Goal: Task Accomplishment & Management: Complete application form

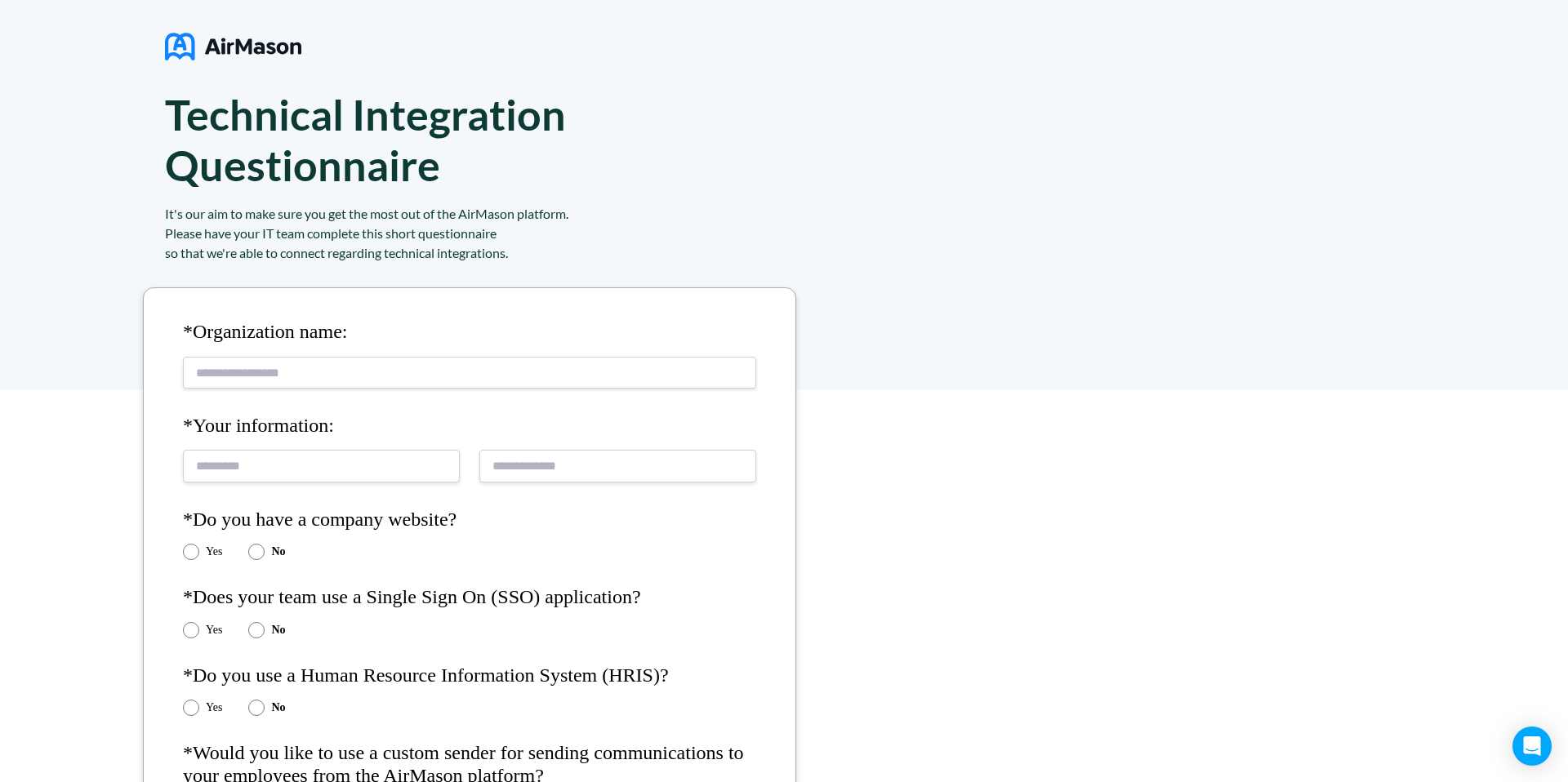
scroll to position [36, 0]
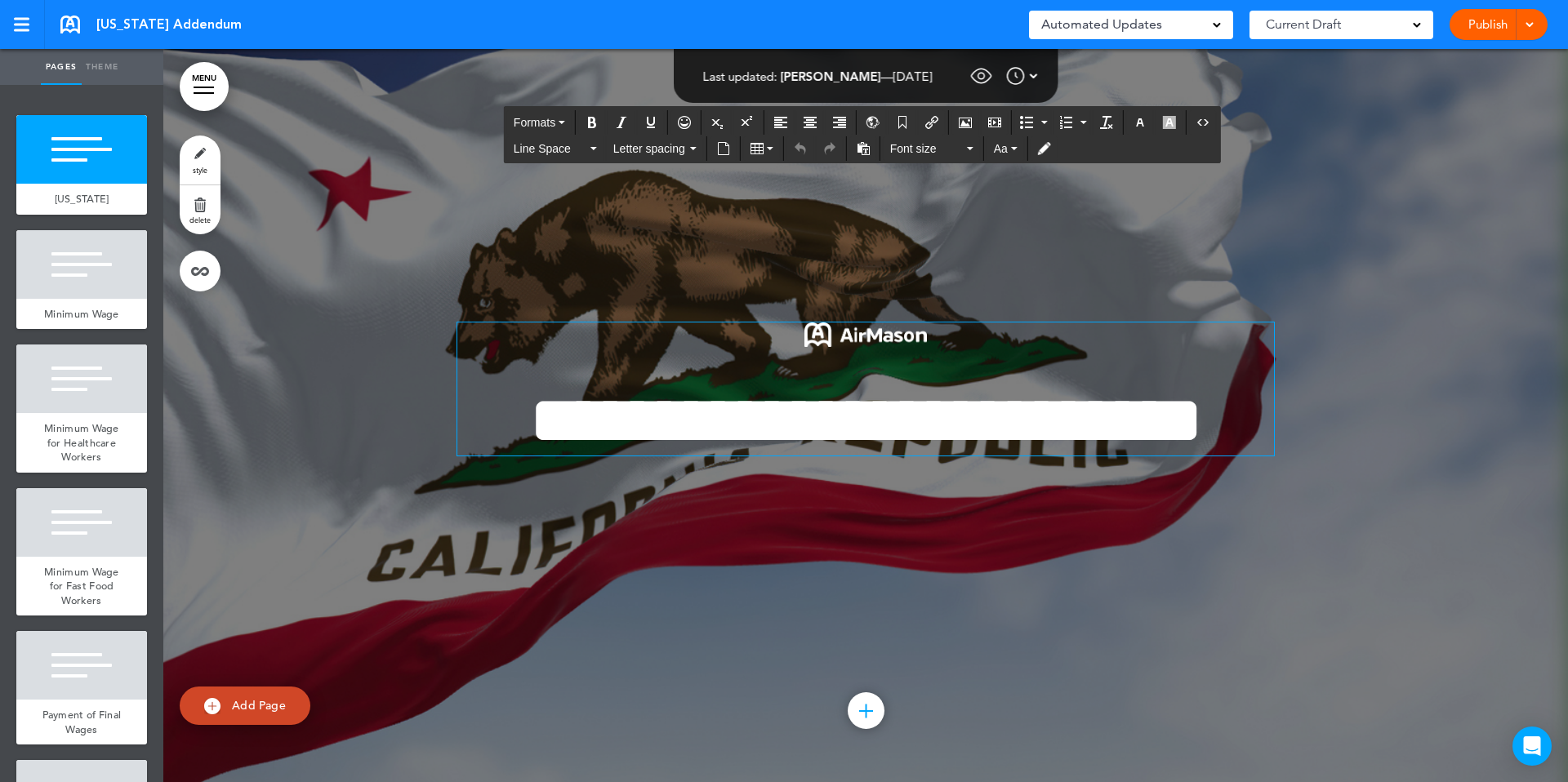
click at [598, 401] on h1 "**********" at bounding box center [866, 421] width 817 height 70
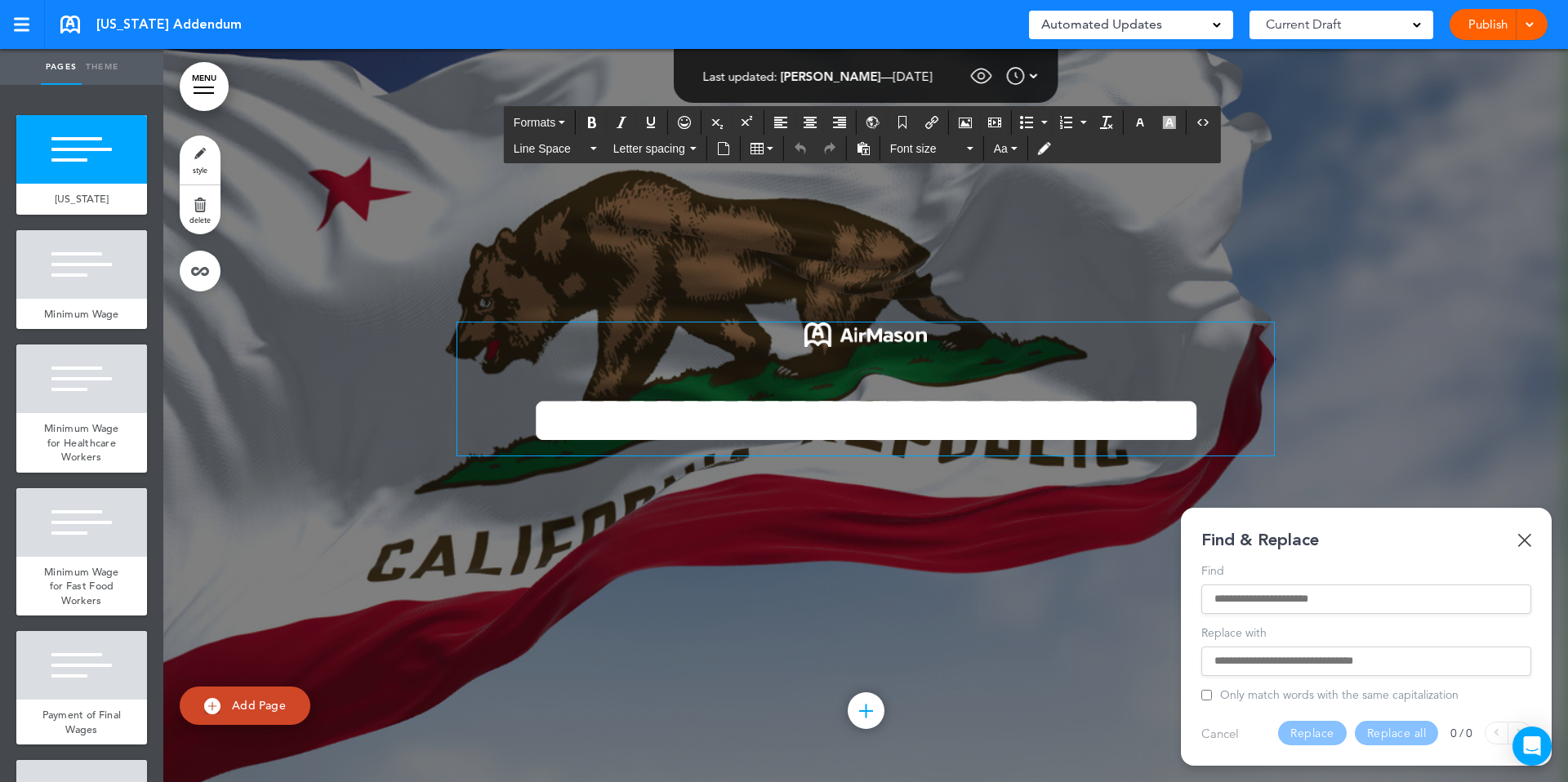
click at [1251, 594] on input "Find" at bounding box center [1366, 600] width 304 height 12
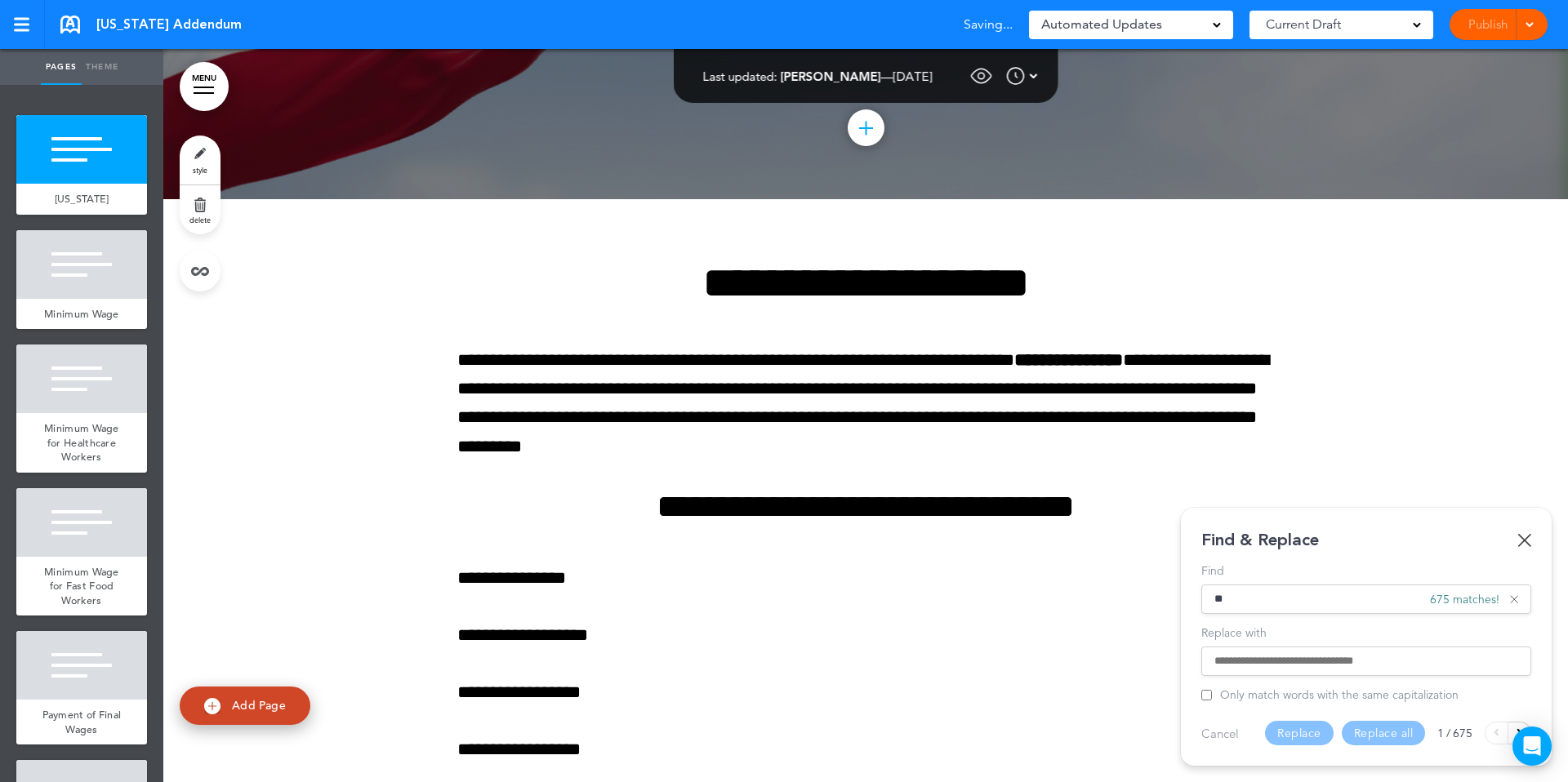
type input "*"
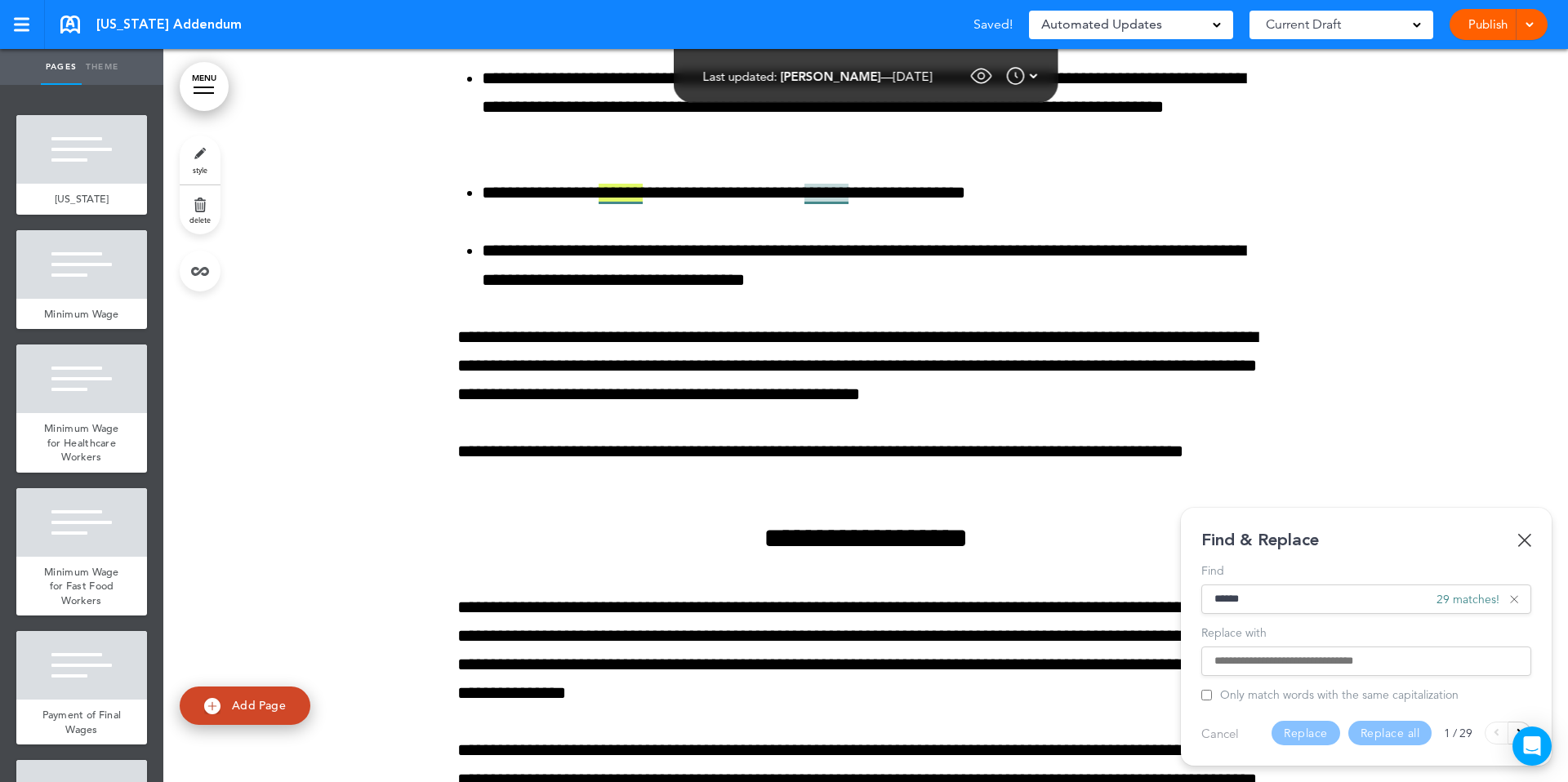
scroll to position [12937, 0]
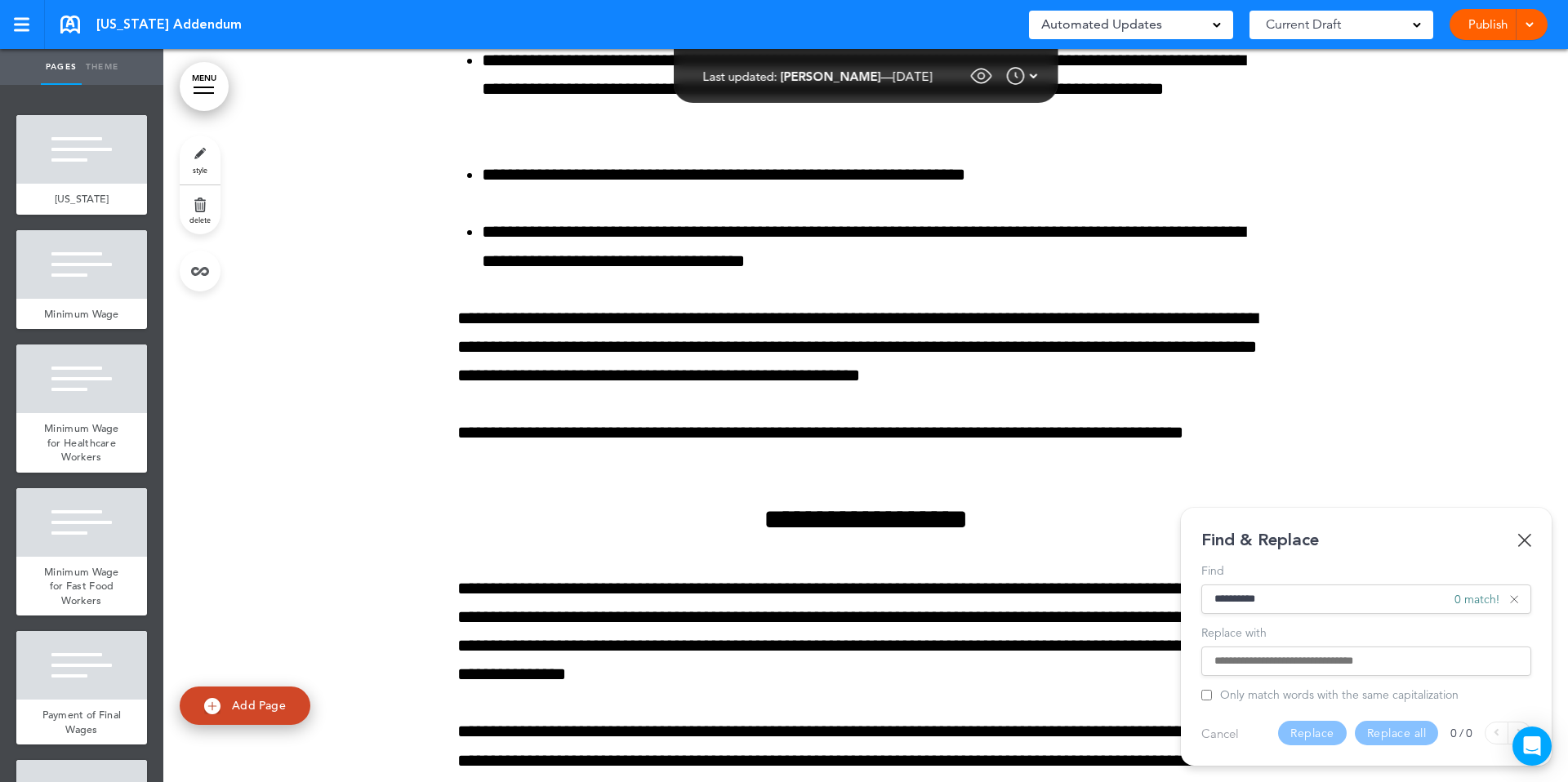
type input "**********"
click at [1284, 669] on div at bounding box center [1366, 661] width 330 height 29
click at [1285, 664] on input "Replace with" at bounding box center [1366, 662] width 304 height 12
click at [1521, 539] on img at bounding box center [1524, 540] width 14 height 14
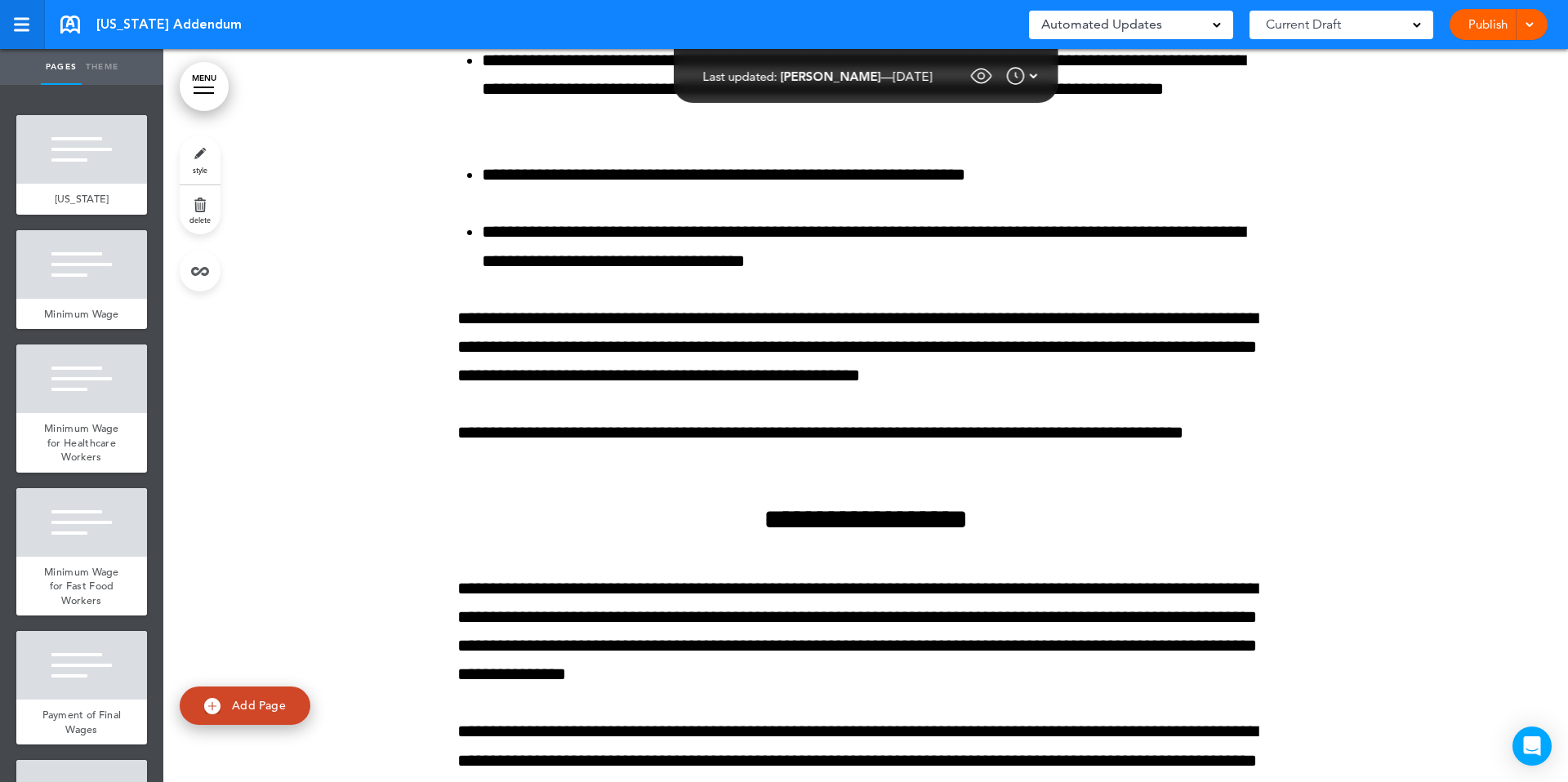
click at [24, 28] on div at bounding box center [22, 25] width 15 height 14
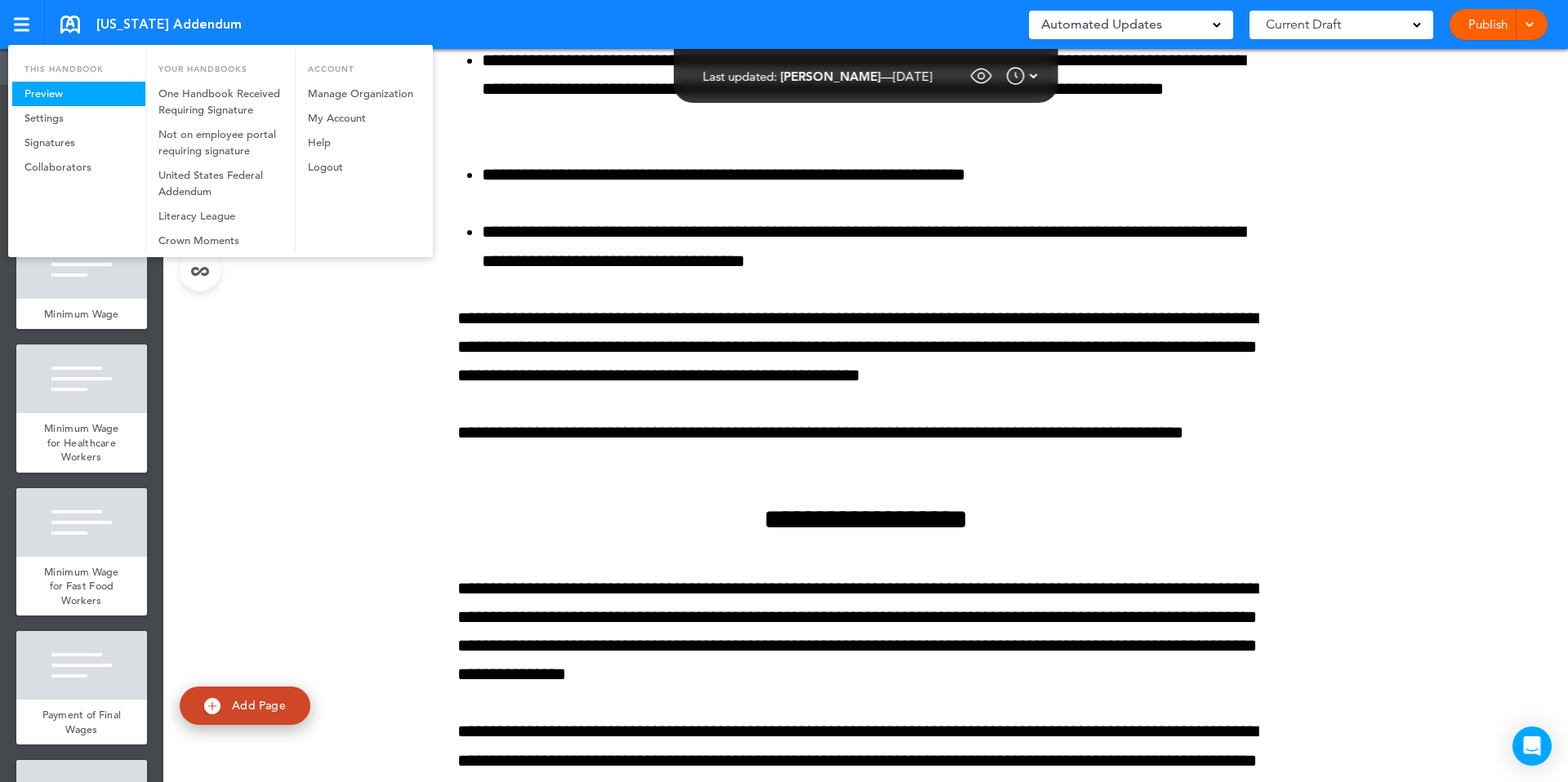
click at [60, 95] on link "Preview" at bounding box center [79, 94] width 133 height 25
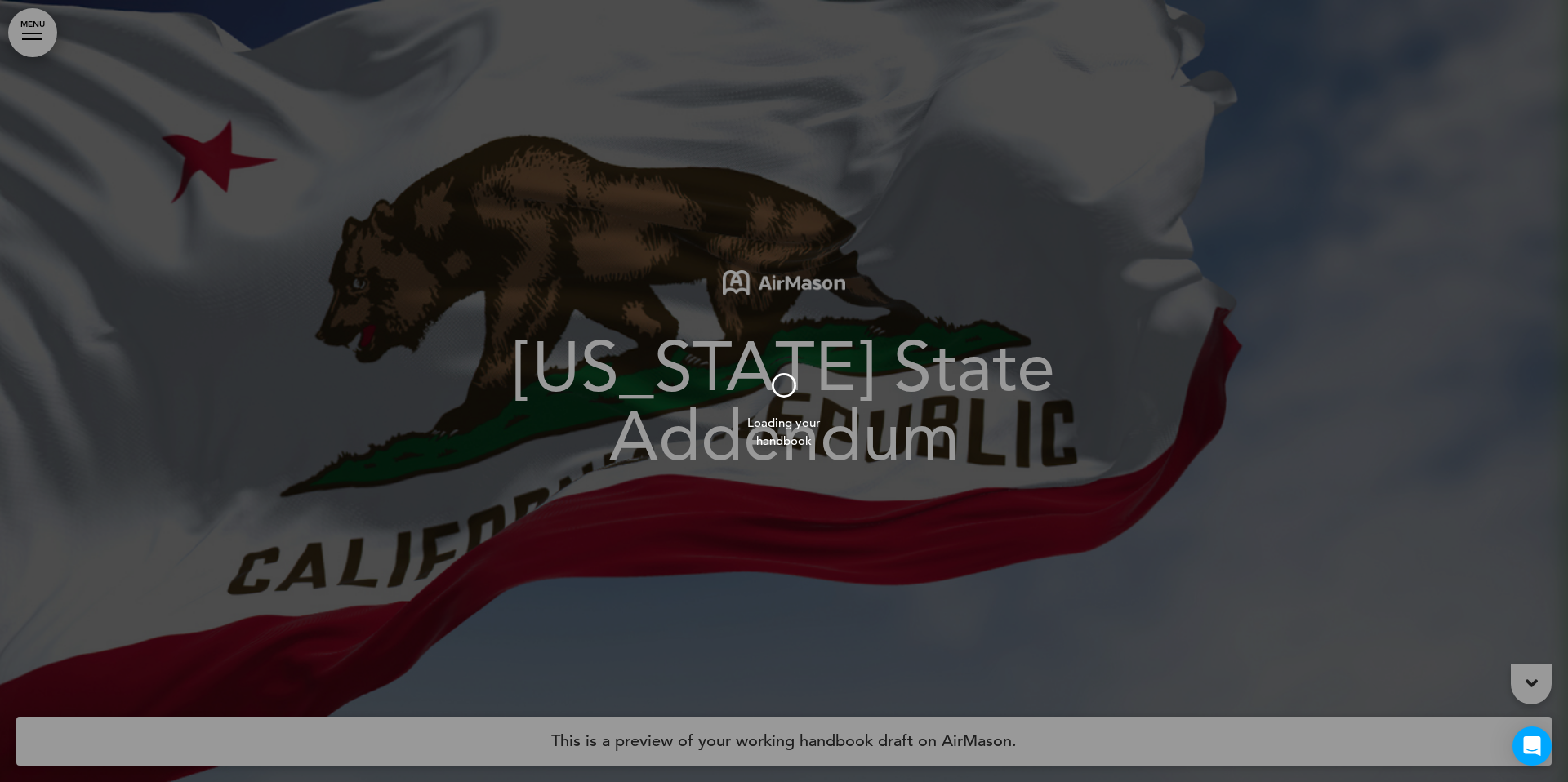
click at [43, 60] on div at bounding box center [784, 391] width 1568 height 782
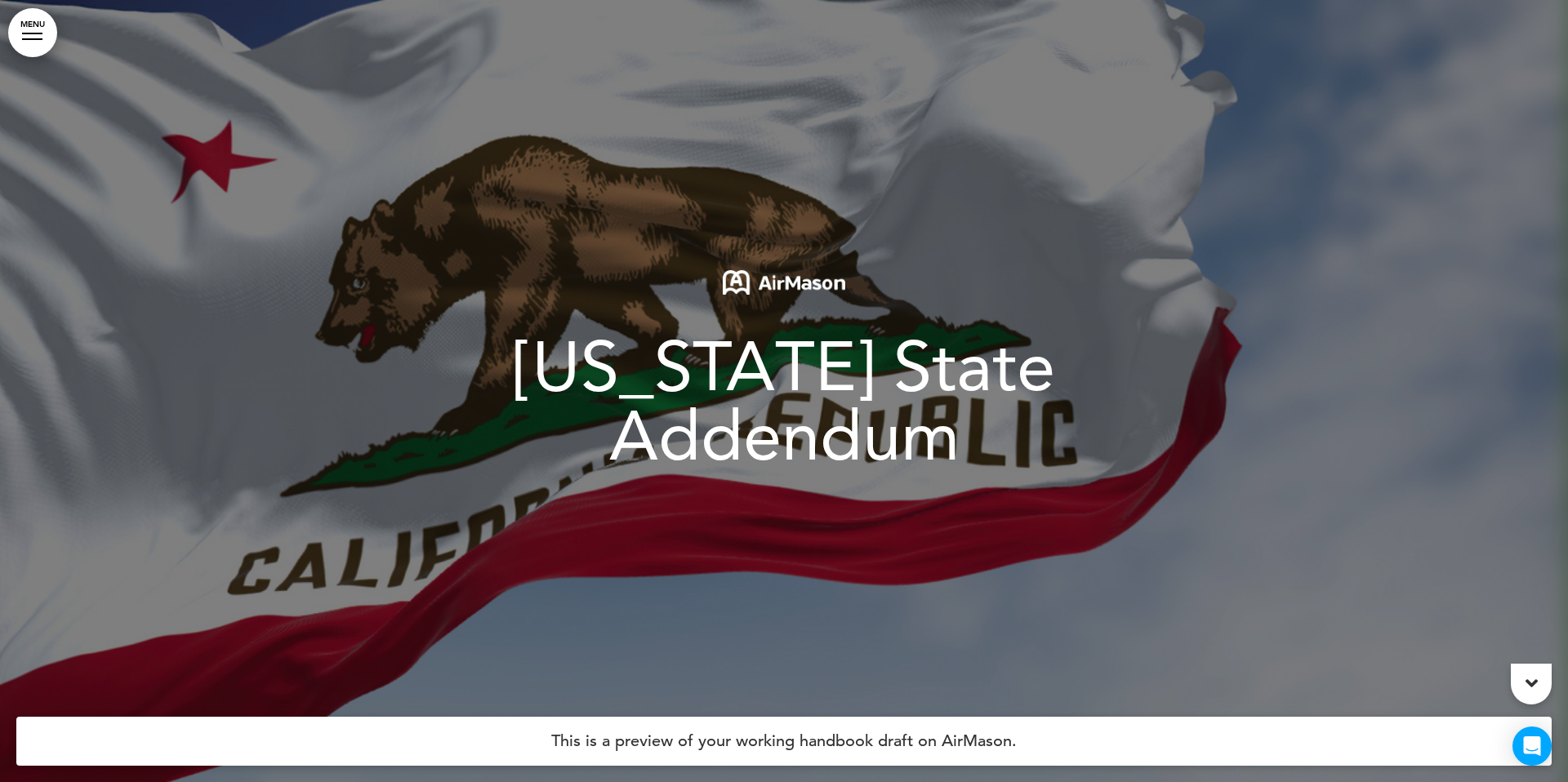
click at [50, 43] on link "MENU" at bounding box center [32, 32] width 49 height 49
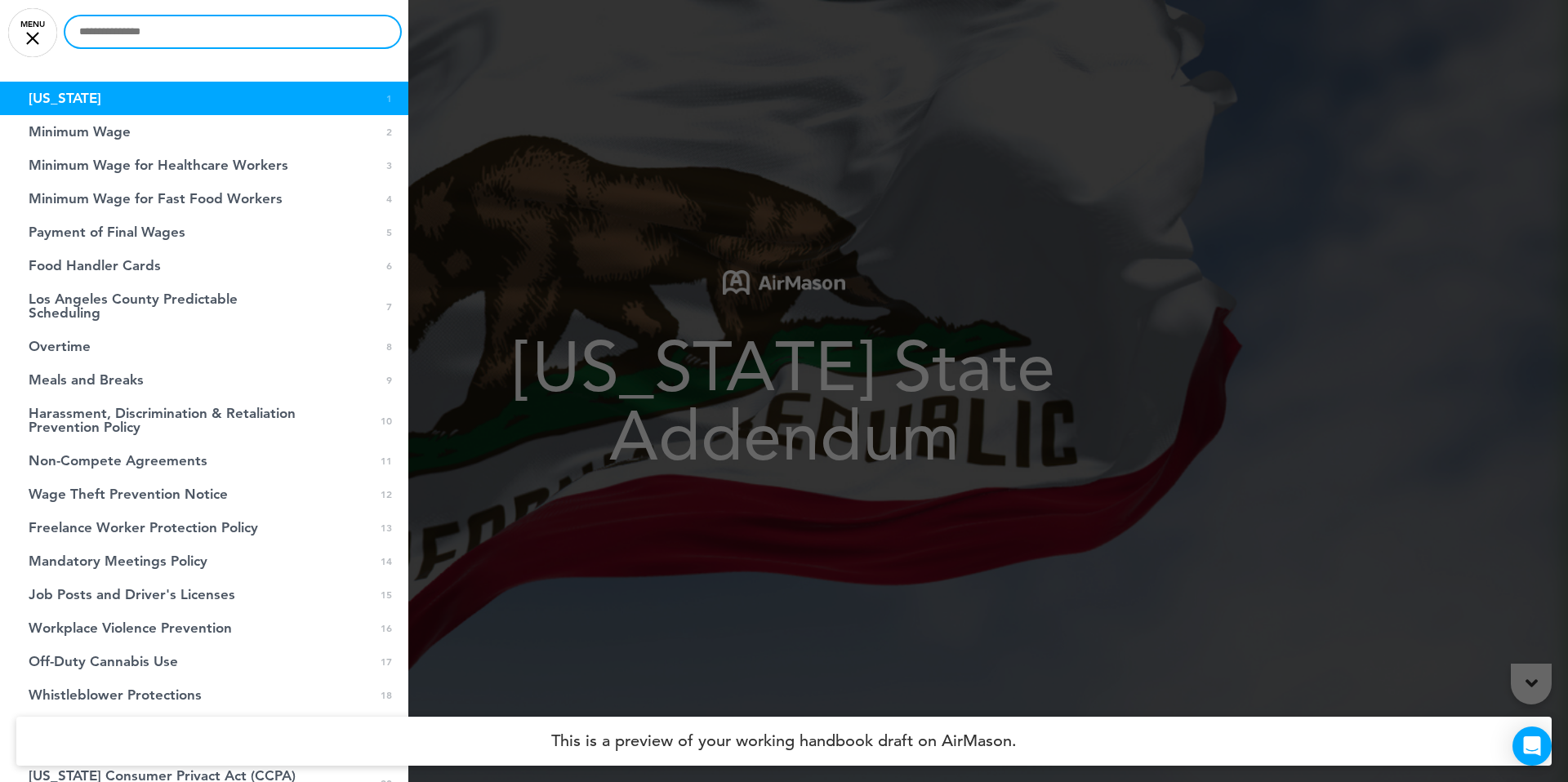
click at [136, 33] on input "text" at bounding box center [233, 31] width 335 height 31
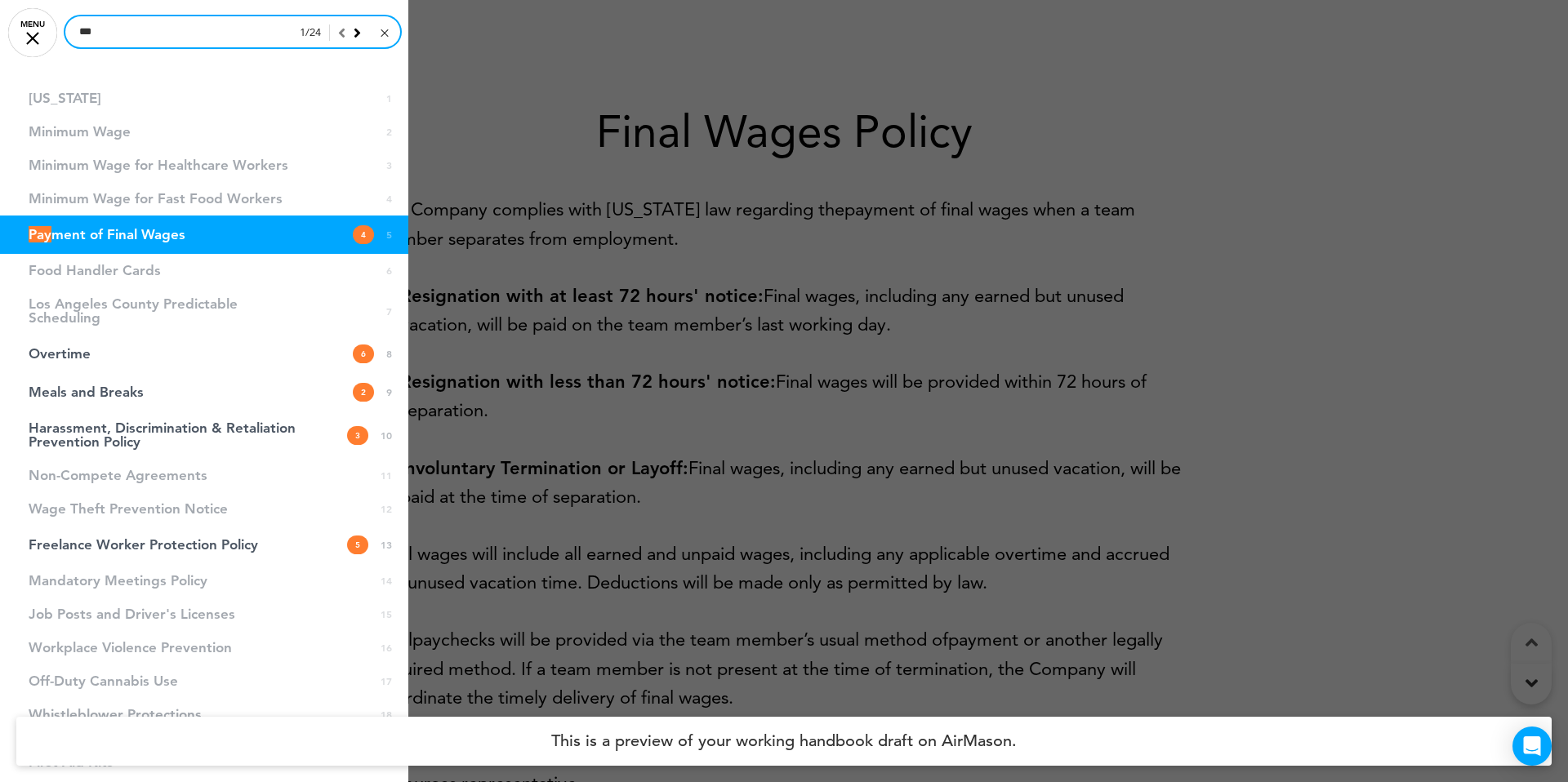
scroll to position [5197, 0]
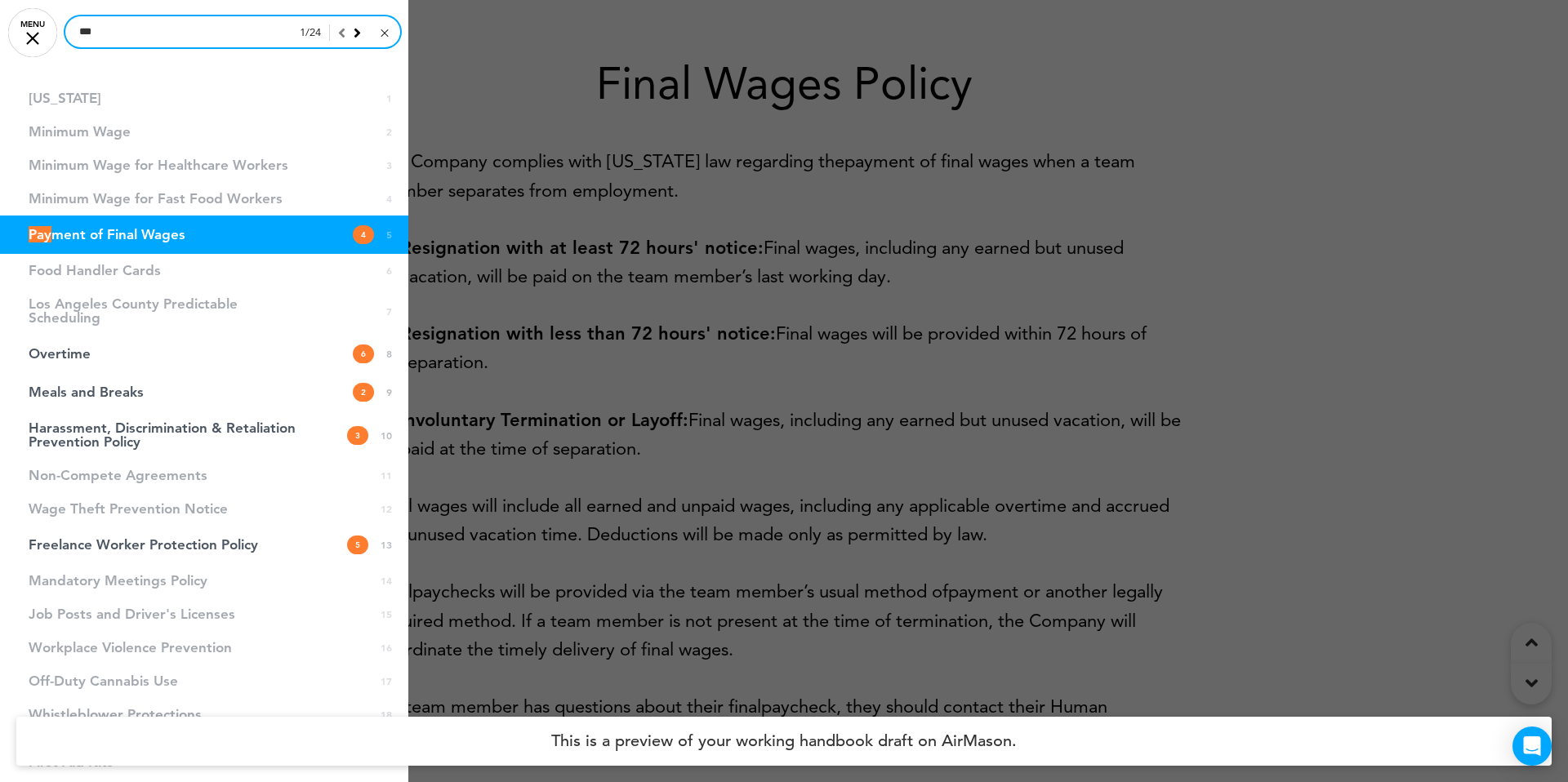
type input "***"
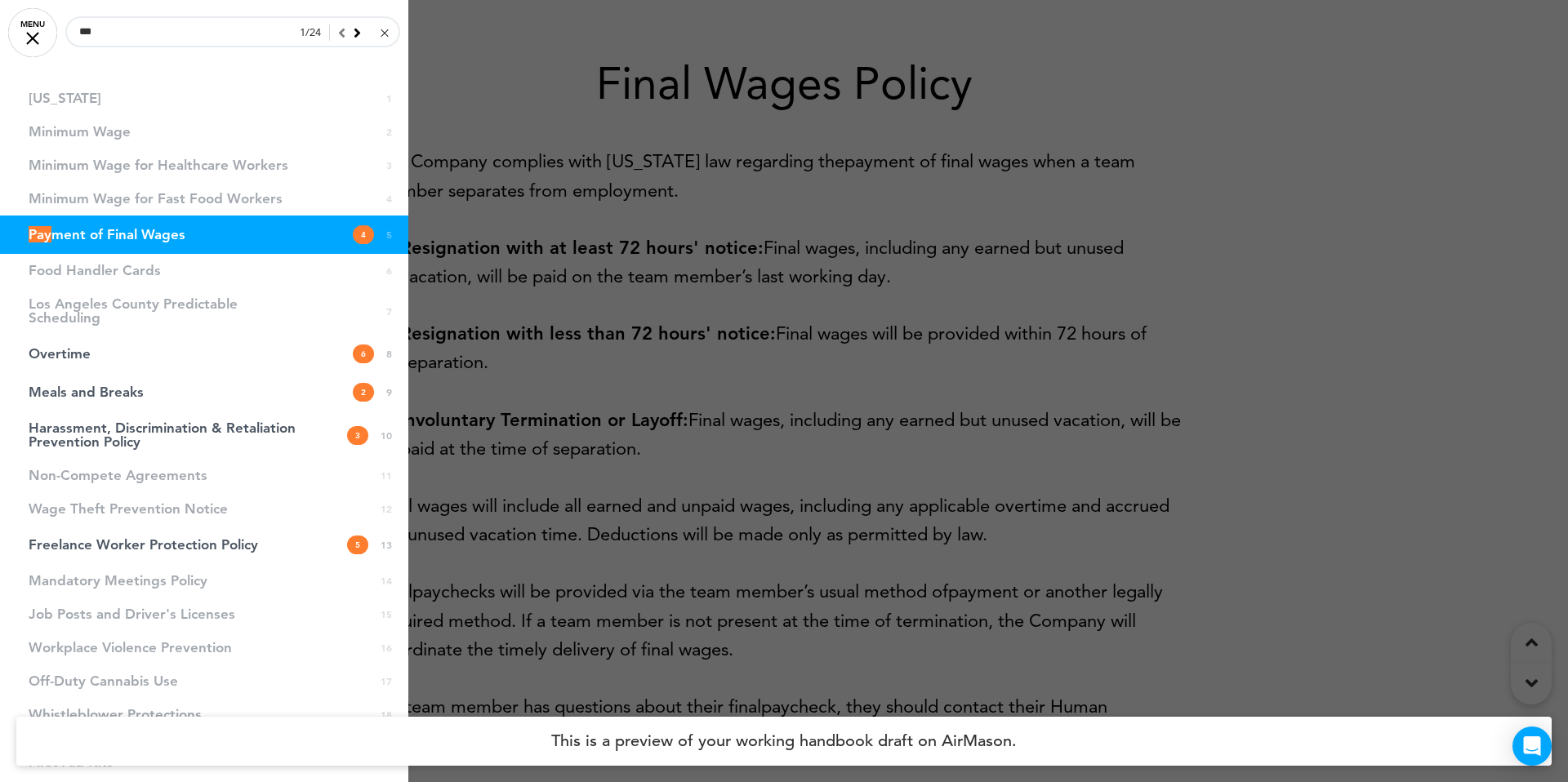
click at [691, 263] on div at bounding box center [784, 391] width 1568 height 782
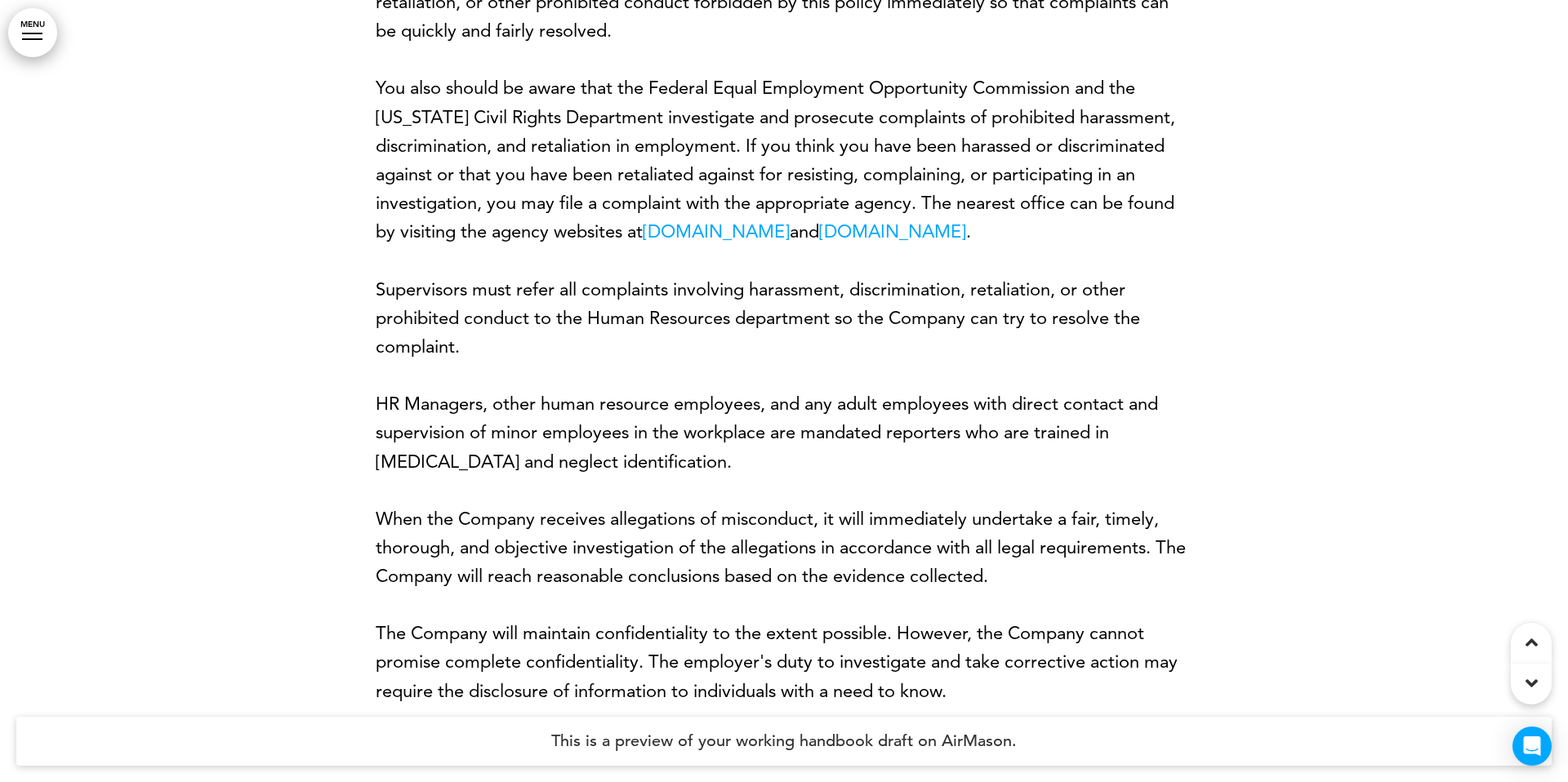
scroll to position [15000, 0]
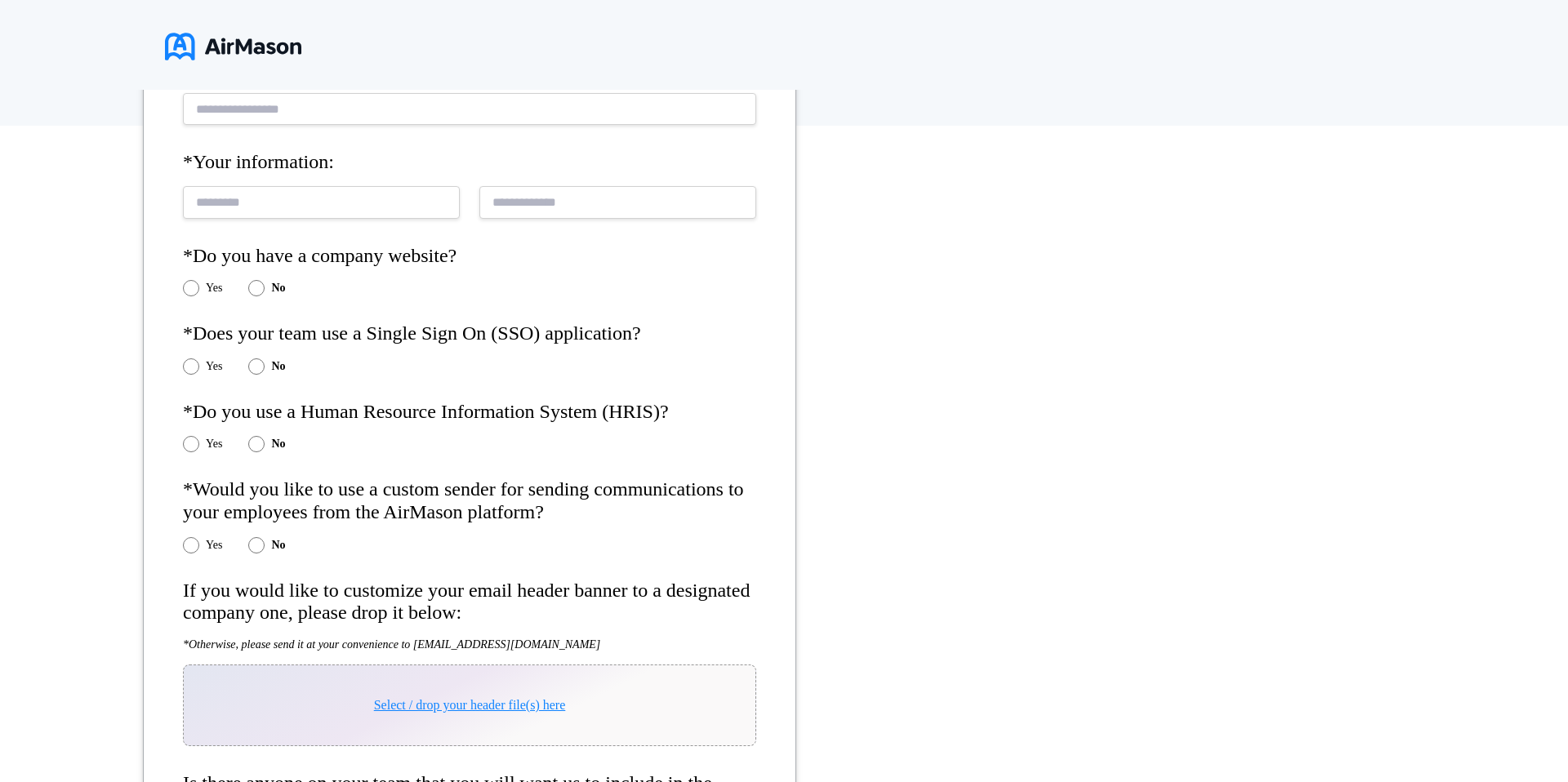
click at [200, 549] on div "Yes" at bounding box center [202, 546] width 39 height 17
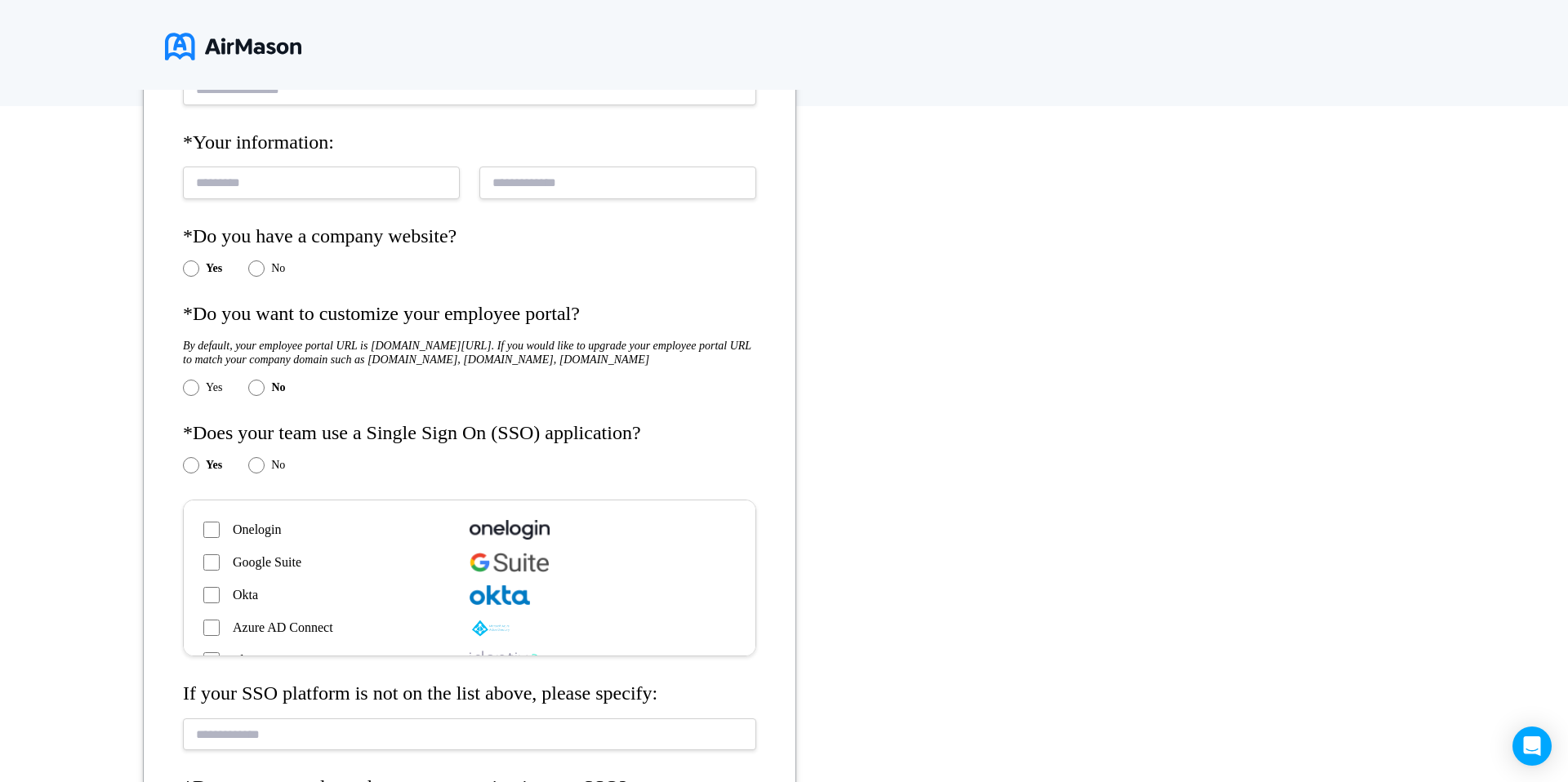
scroll to position [319, 0]
